Goal: Download file/media

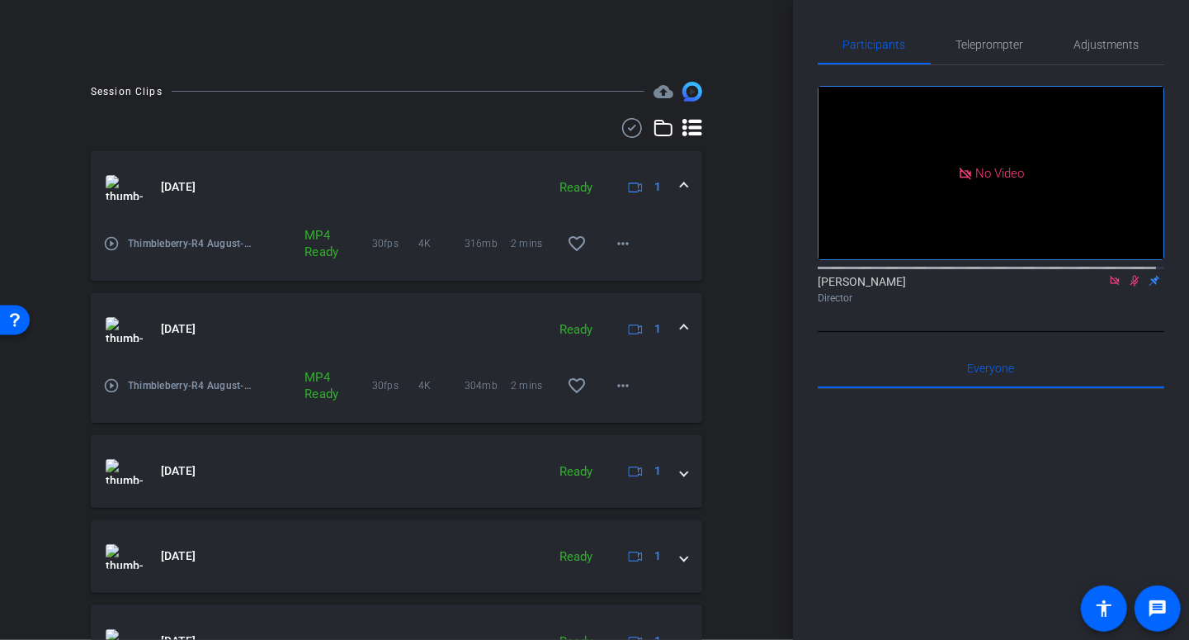
scroll to position [248, 0]
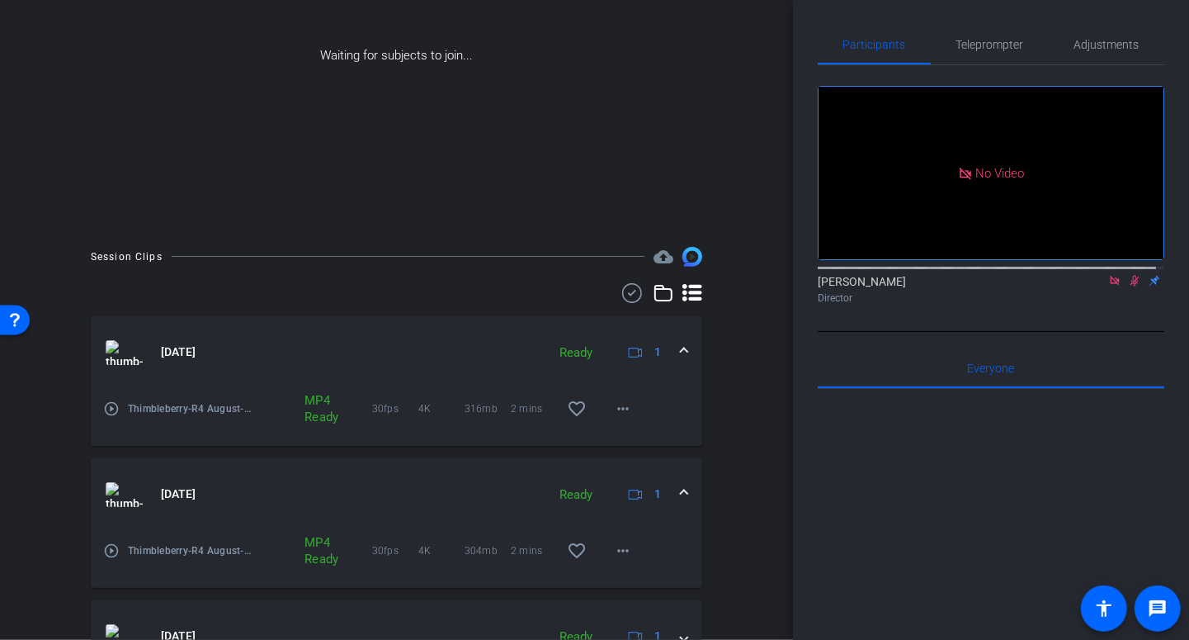
click at [680, 486] on mat-expansion-panel-header "[DATE] Ready 1" at bounding box center [397, 494] width 612 height 73
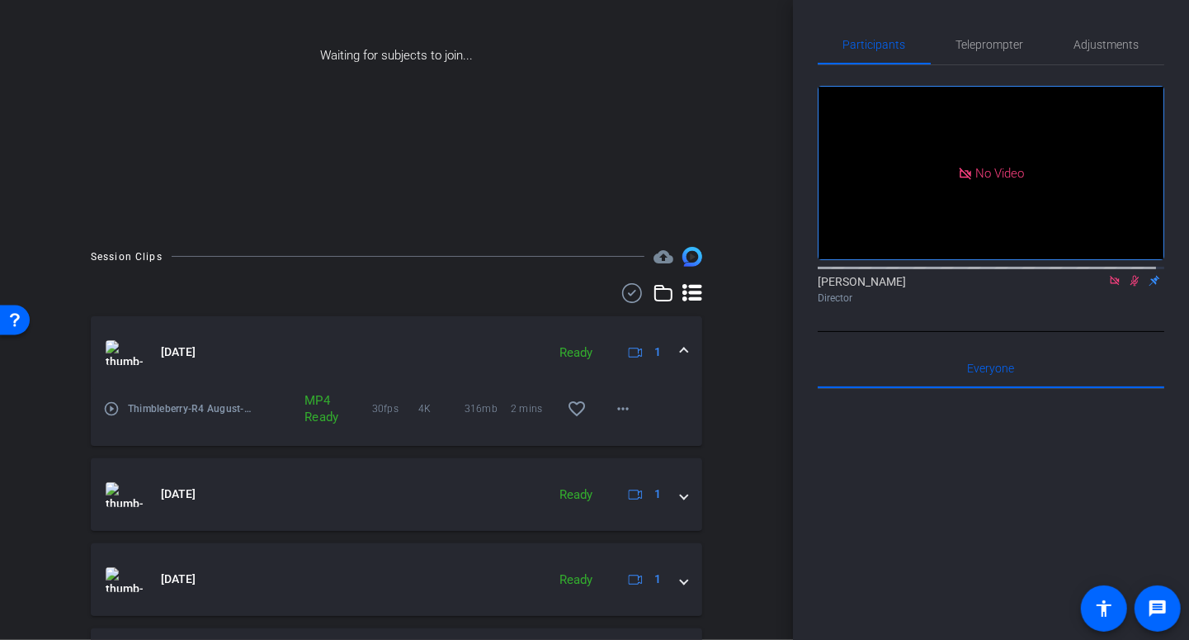
click at [681, 349] on span at bounding box center [684, 351] width 7 height 17
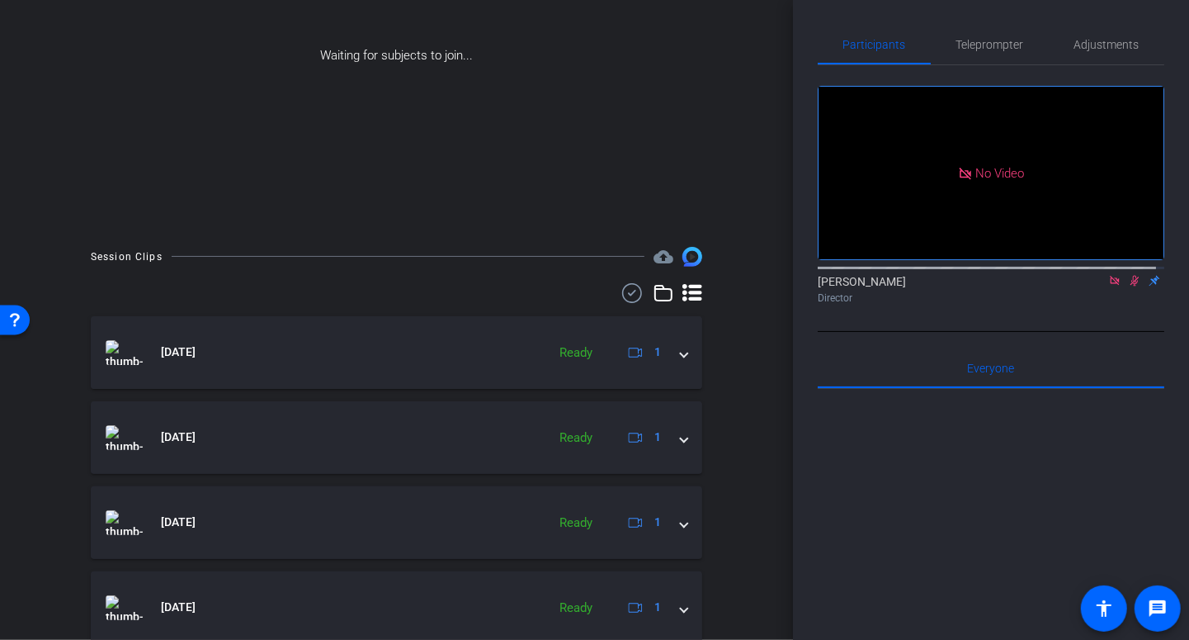
click at [620, 290] on icon at bounding box center [632, 293] width 25 height 20
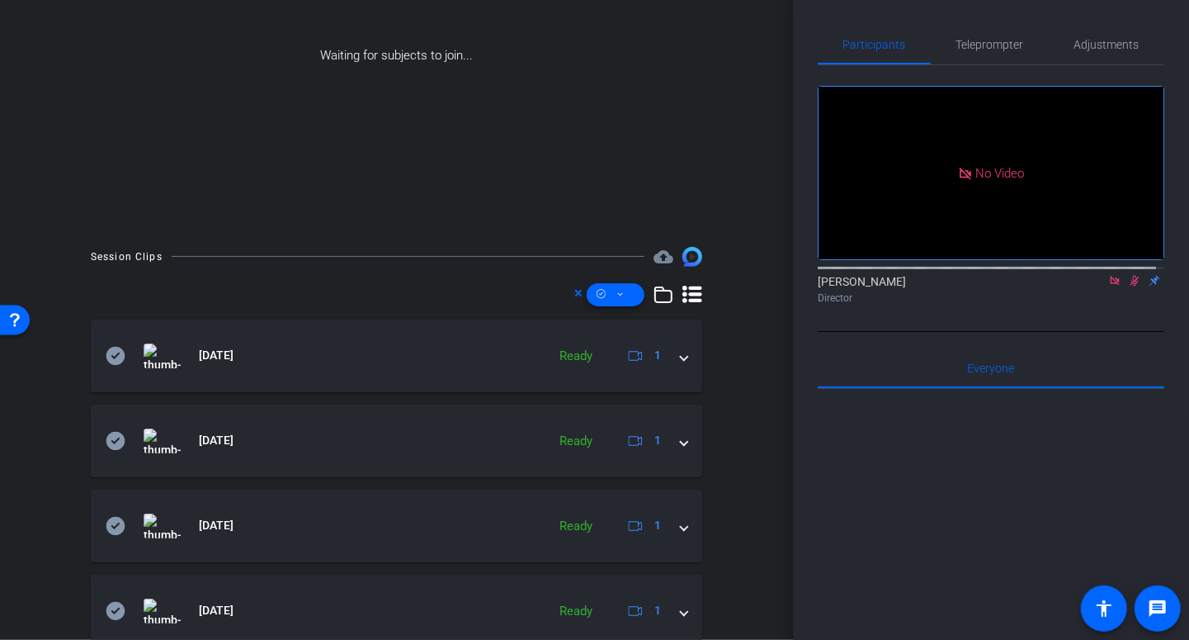
click at [616, 290] on icon at bounding box center [620, 294] width 8 height 21
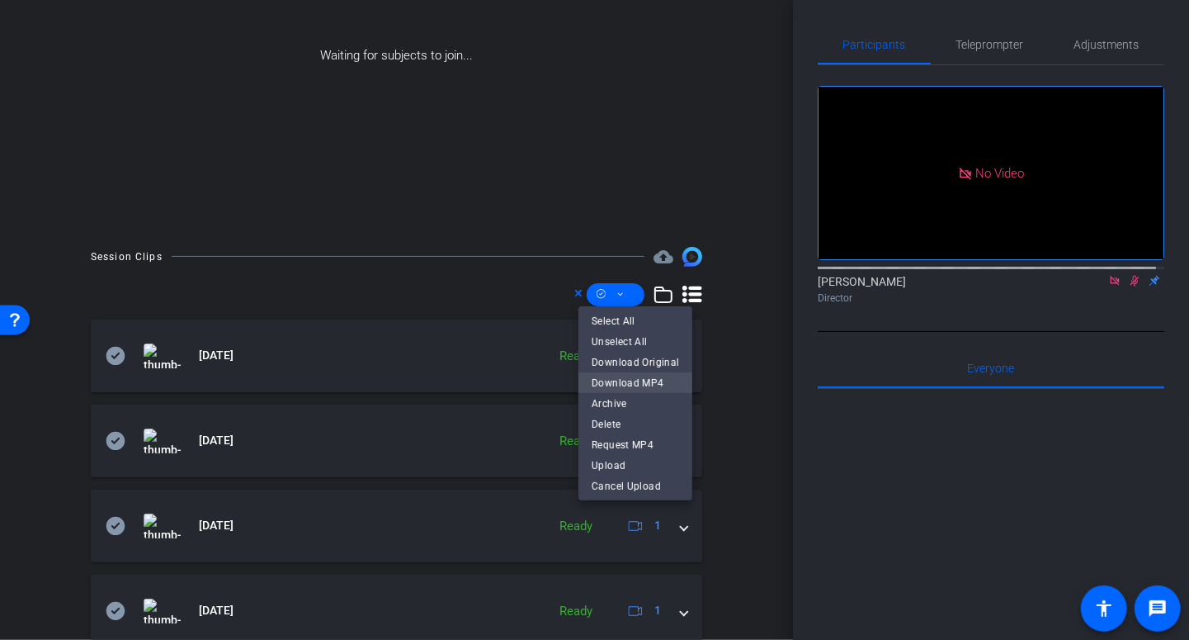
click at [654, 384] on span "Download MP4" at bounding box center [635, 382] width 87 height 20
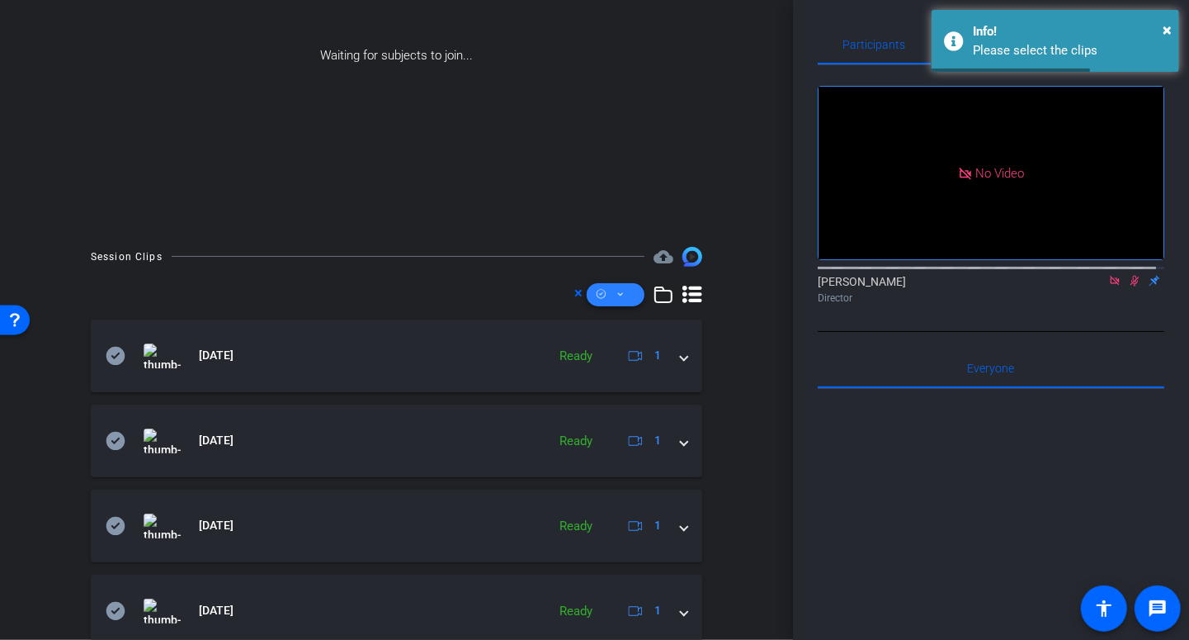
click at [616, 291] on icon at bounding box center [620, 294] width 8 height 21
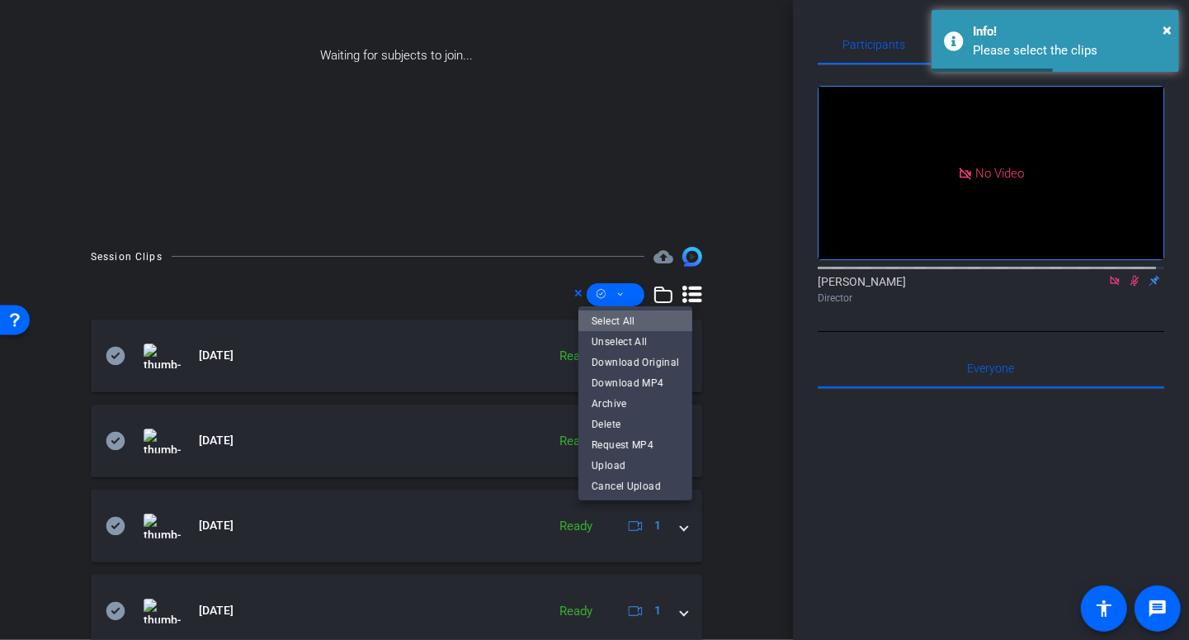
click at [642, 318] on span "Select All" at bounding box center [635, 320] width 87 height 20
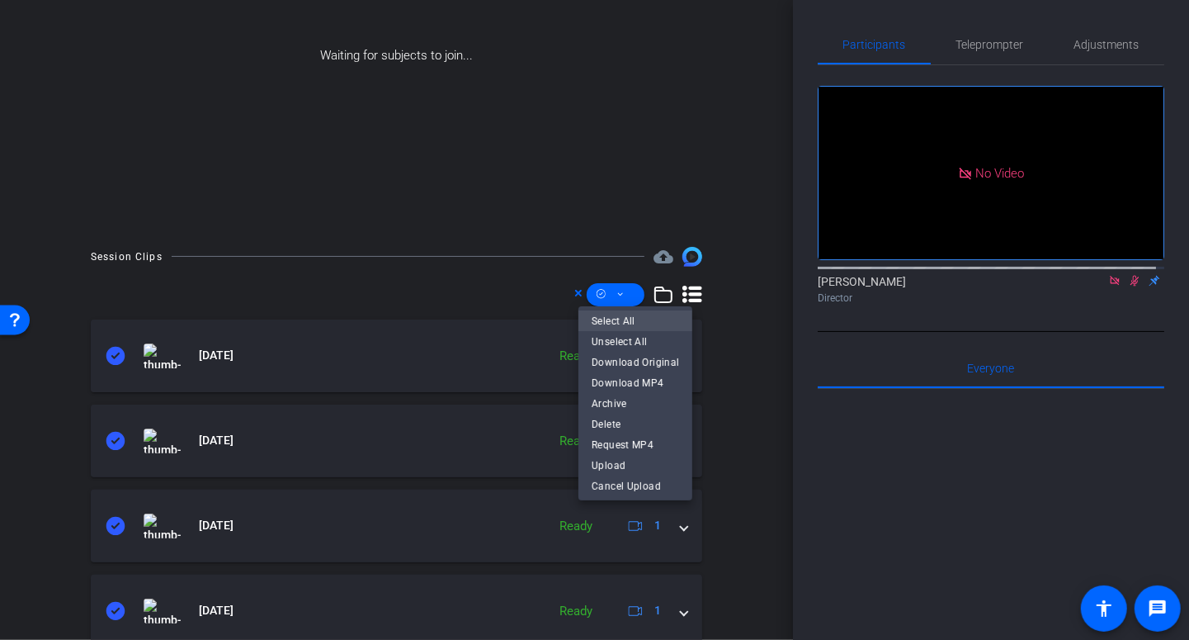
click at [637, 319] on span "Select All" at bounding box center [635, 320] width 87 height 20
click at [650, 443] on span "Request MP4" at bounding box center [635, 444] width 87 height 20
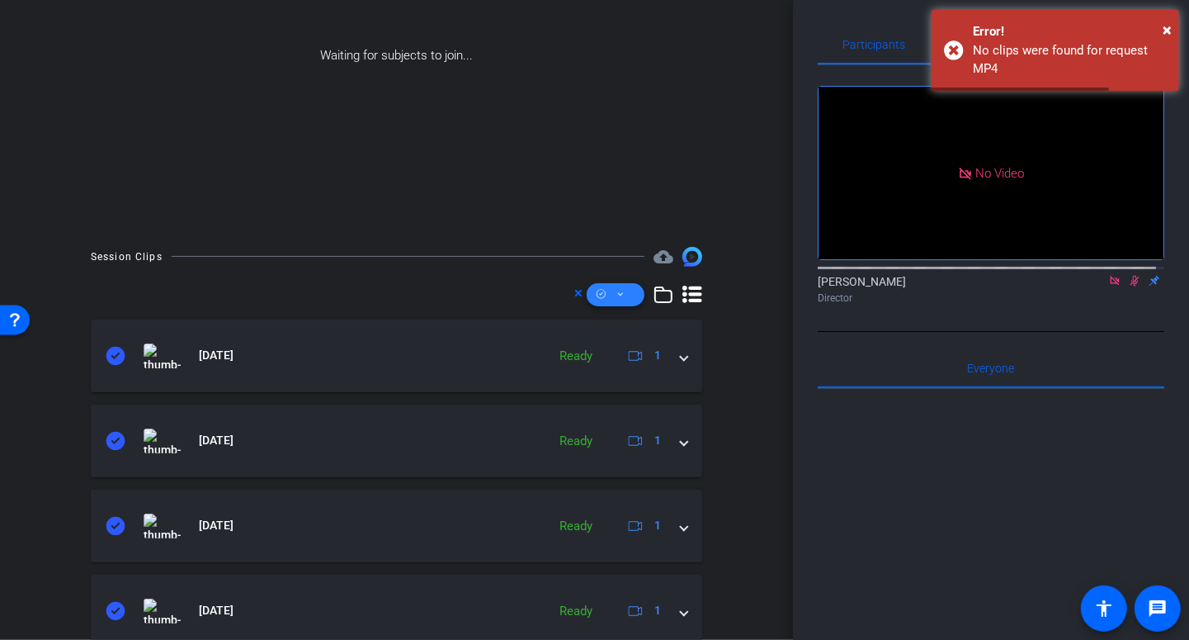
click at [617, 291] on span at bounding box center [616, 295] width 58 height 40
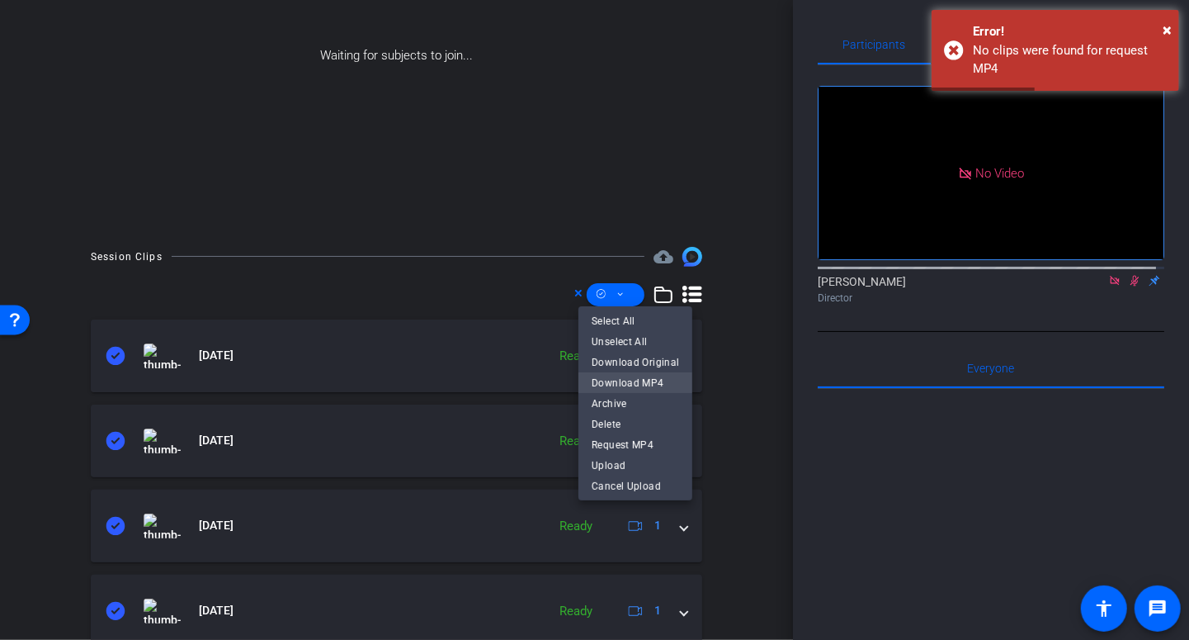
click at [659, 378] on span "Download MP4" at bounding box center [635, 382] width 87 height 20
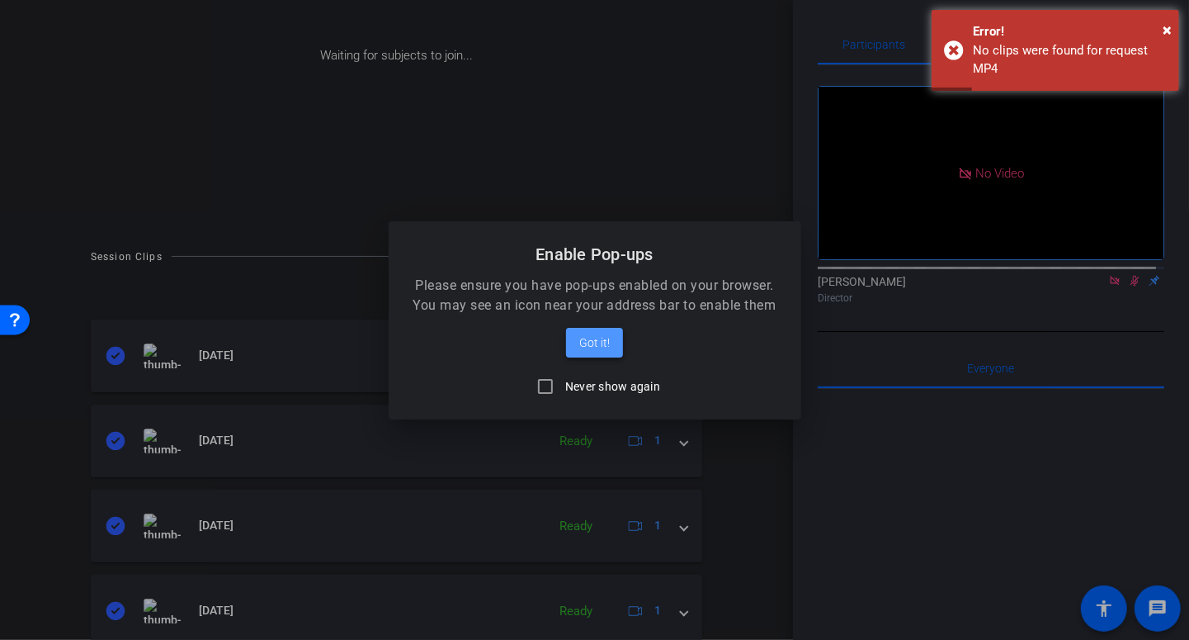
click at [587, 342] on span "Got it!" at bounding box center [594, 343] width 31 height 20
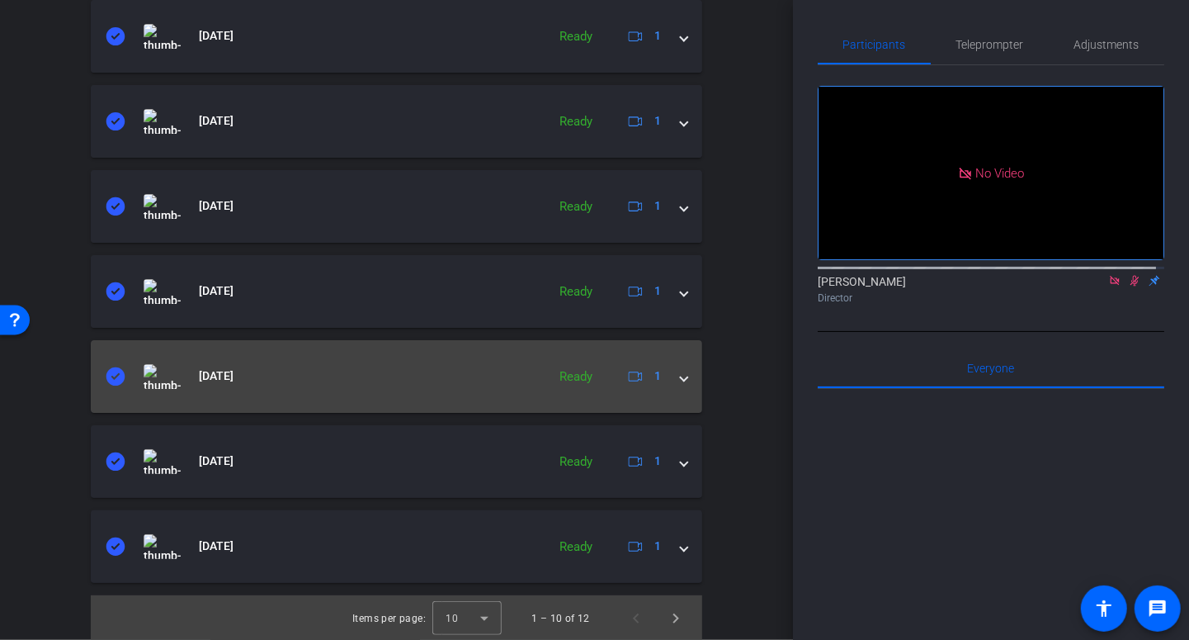
scroll to position [823, 0]
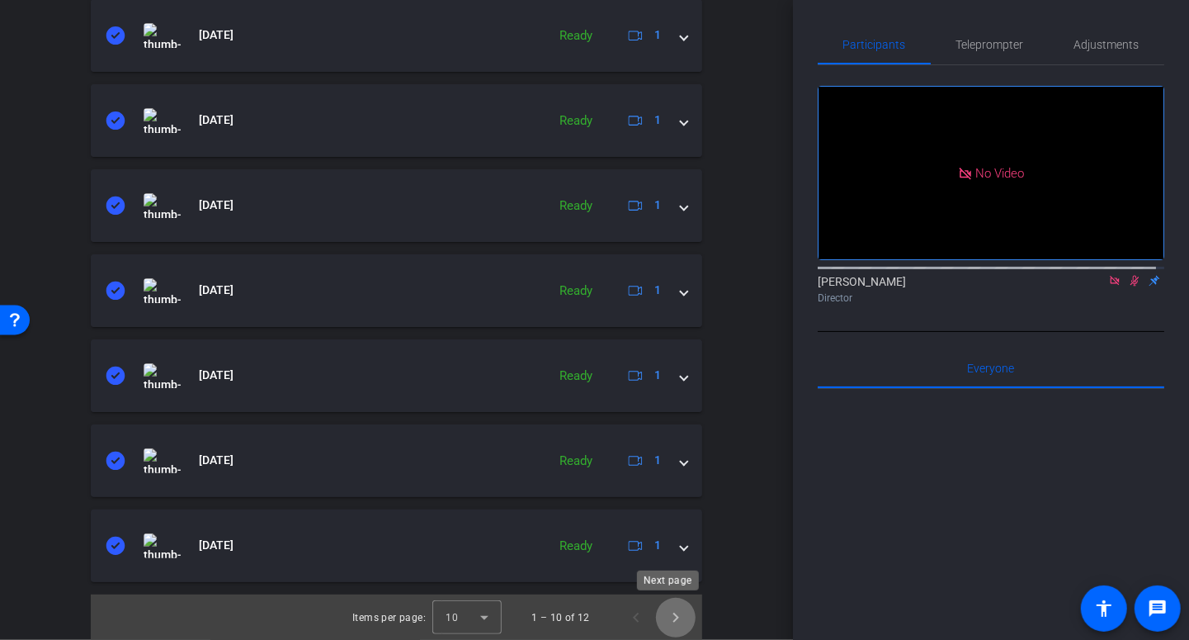
click at [672, 612] on span "Next page" at bounding box center [676, 617] width 40 height 40
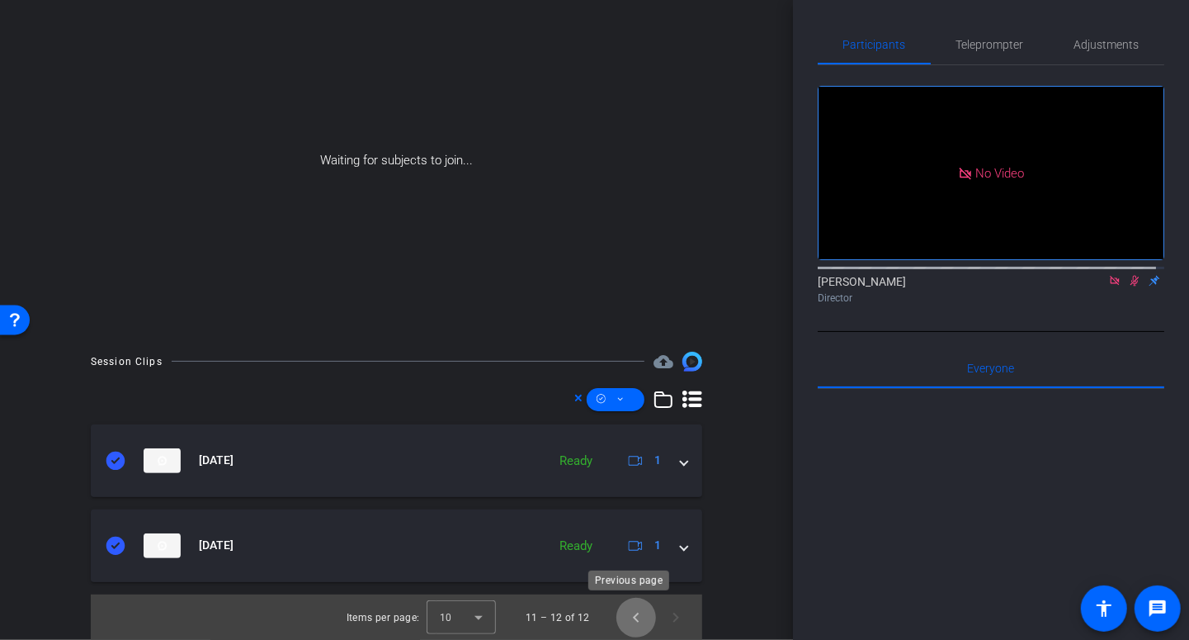
click at [616, 612] on span "Previous page" at bounding box center [636, 617] width 40 height 40
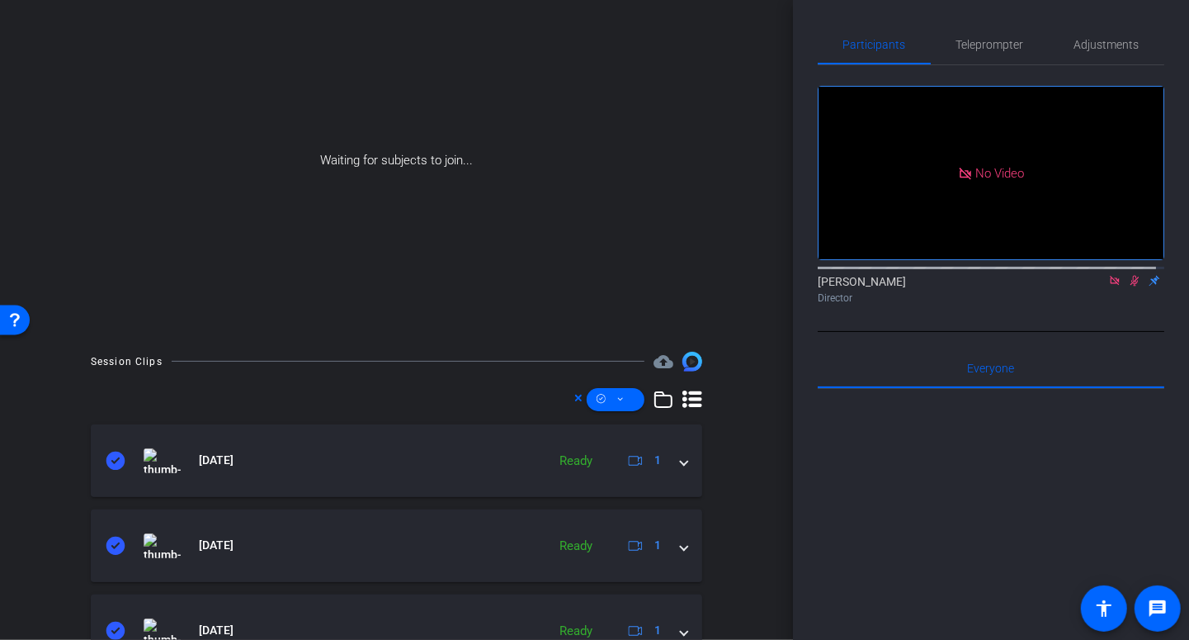
click at [1143, 509] on div at bounding box center [991, 593] width 347 height 409
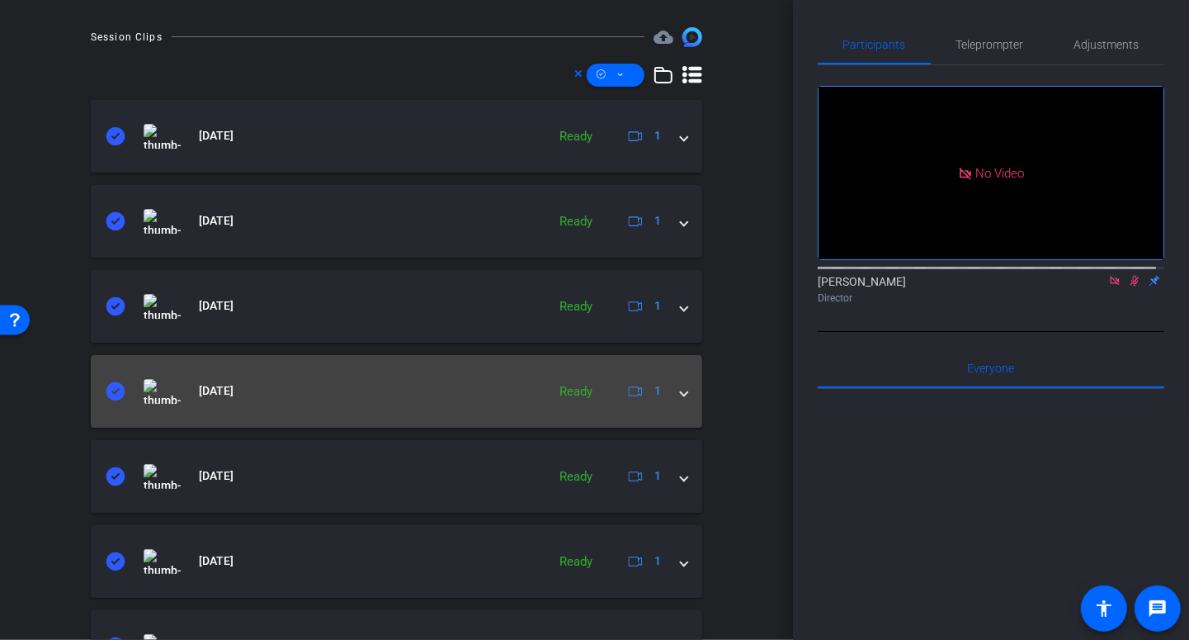
scroll to position [473, 0]
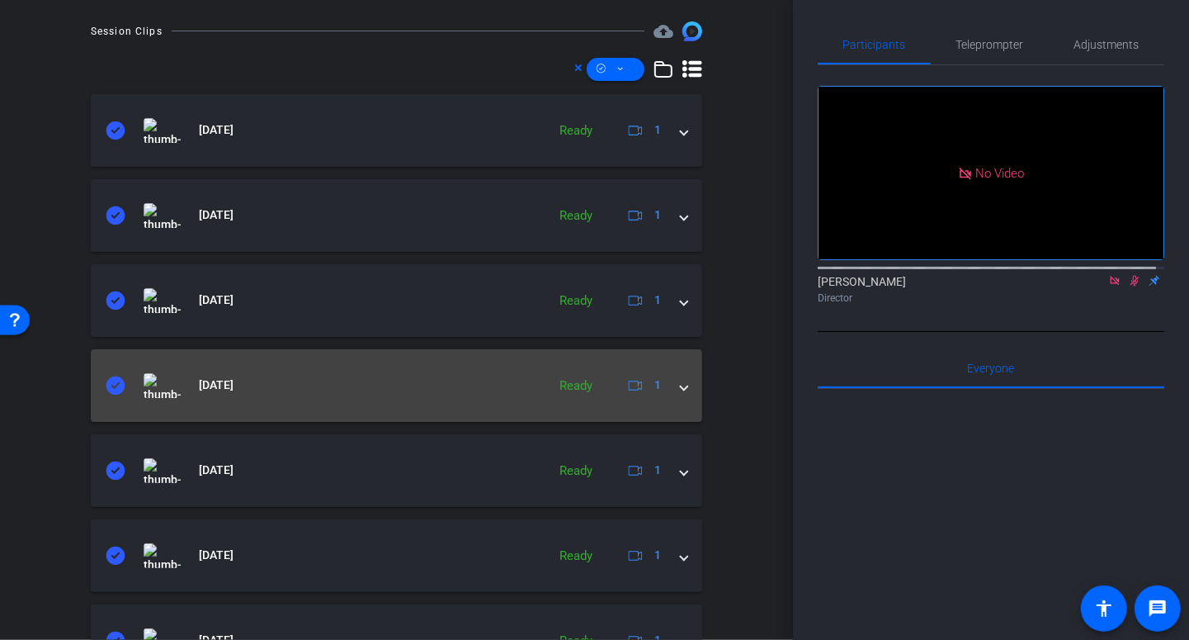
click at [680, 390] on mat-expansion-panel-header "[DATE] Ready 1" at bounding box center [397, 385] width 612 height 73
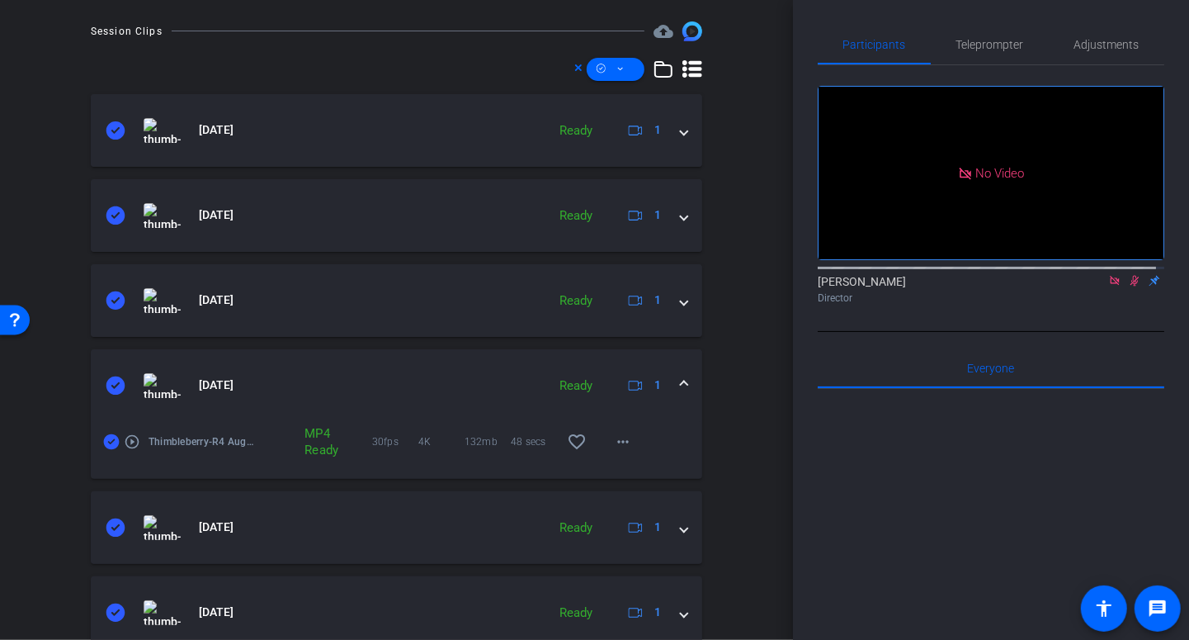
click at [30, 573] on div "arrow_back R4 August Back to project Send invite account_box grid_on settings i…" at bounding box center [396, 320] width 793 height 640
